Goal: Information Seeking & Learning: Learn about a topic

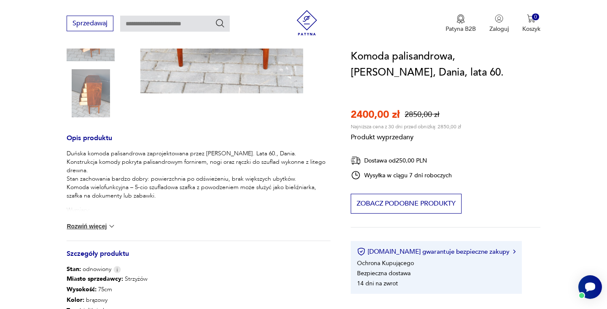
scroll to position [229, 0]
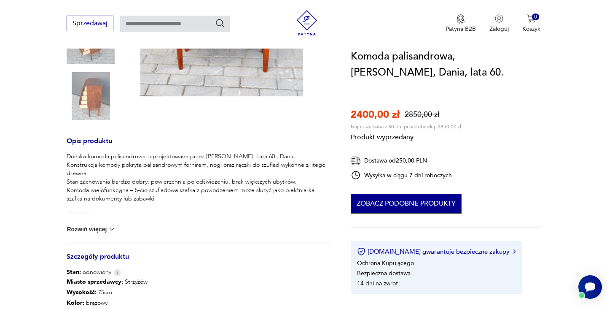
click at [444, 205] on button "Zobacz podobne produkty" at bounding box center [406, 204] width 111 height 20
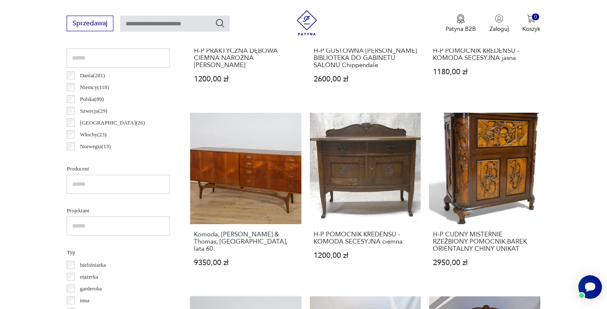
scroll to position [450, 0]
click at [429, 153] on link "H-P CUDNY MISTERNIE RZEŹBIONY POMOCNIK BAREK ORIENTALNY CHINY UNIKAT 2950,00 zł" at bounding box center [484, 198] width 111 height 170
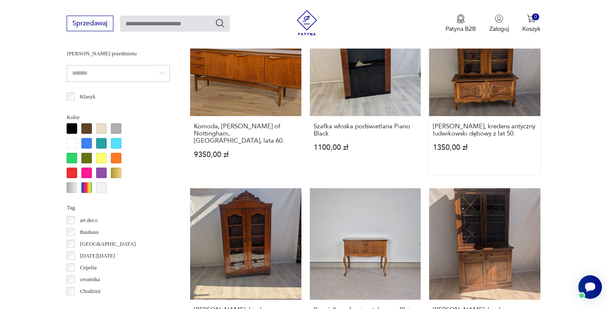
scroll to position [763, 0]
